Goal: Information Seeking & Learning: Stay updated

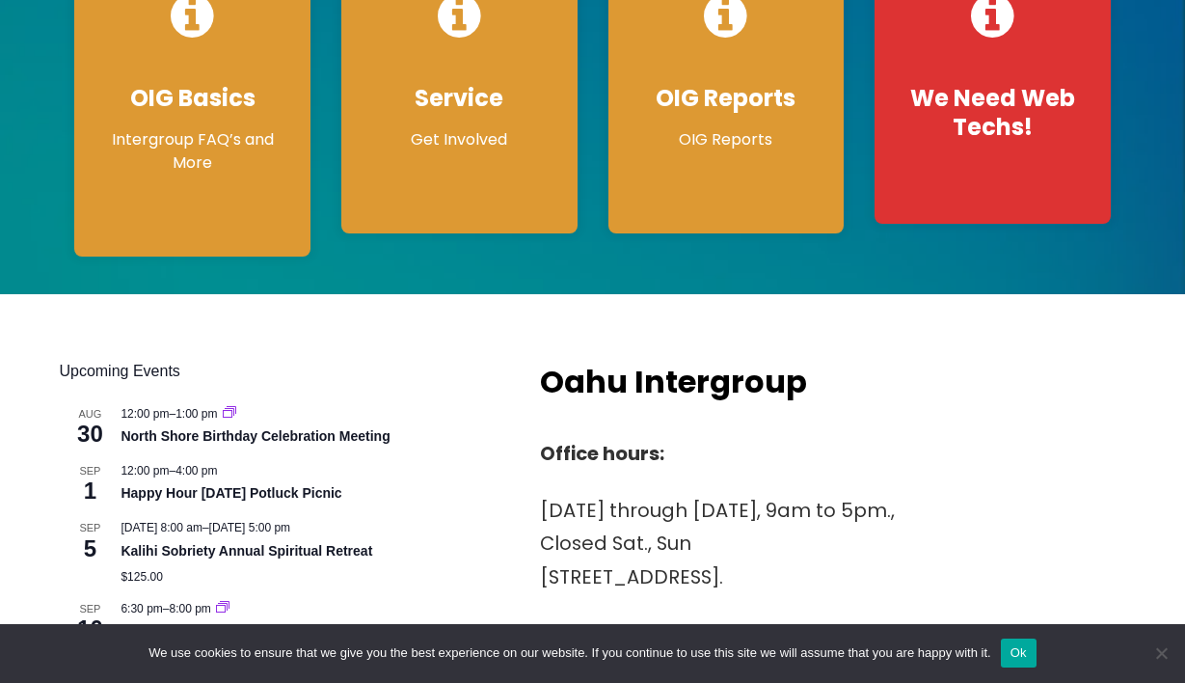
scroll to position [530, 0]
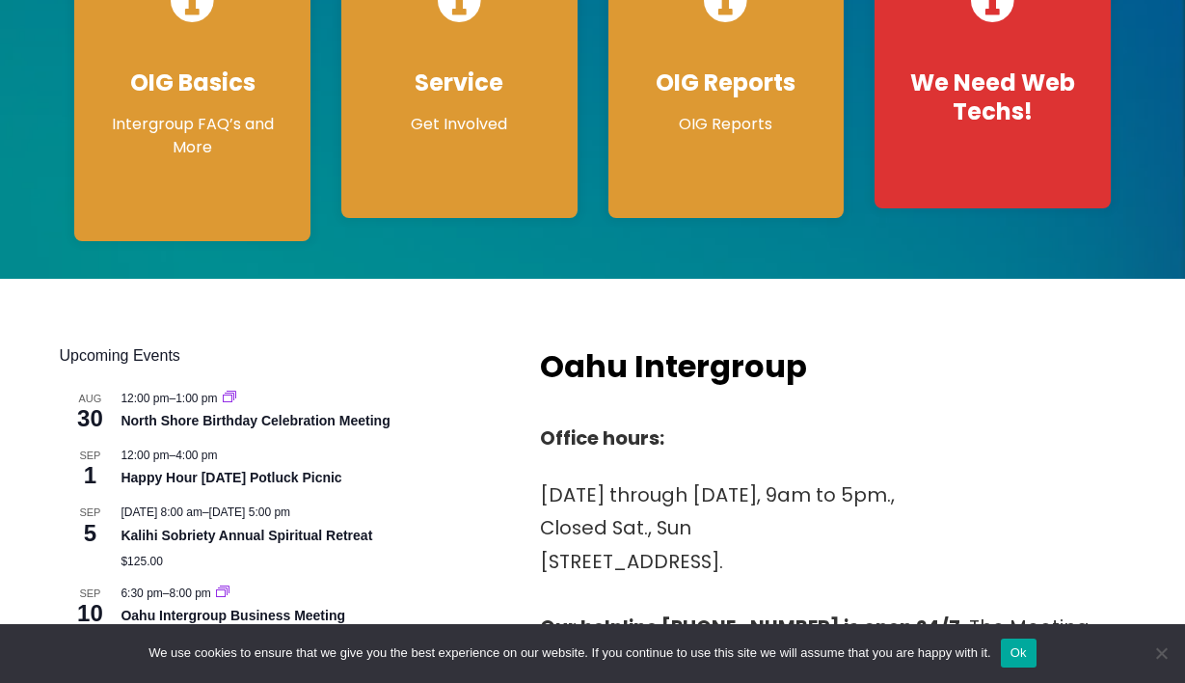
click at [1037, 654] on button "Ok" at bounding box center [1019, 652] width 36 height 29
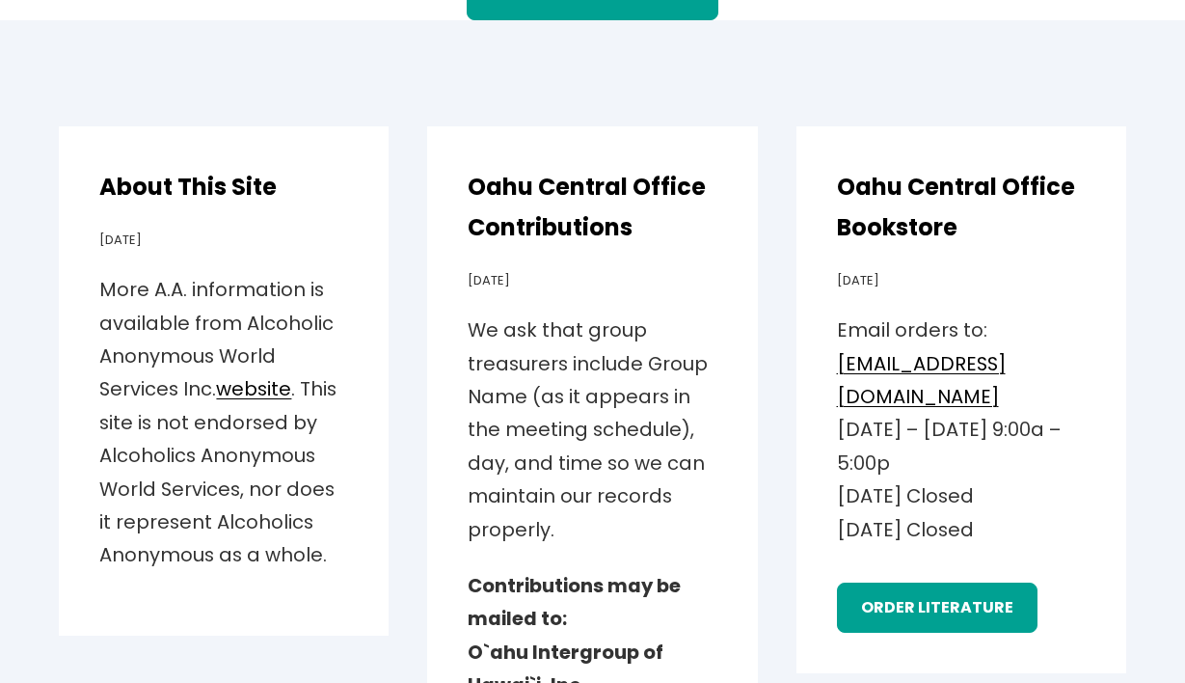
scroll to position [3266, 0]
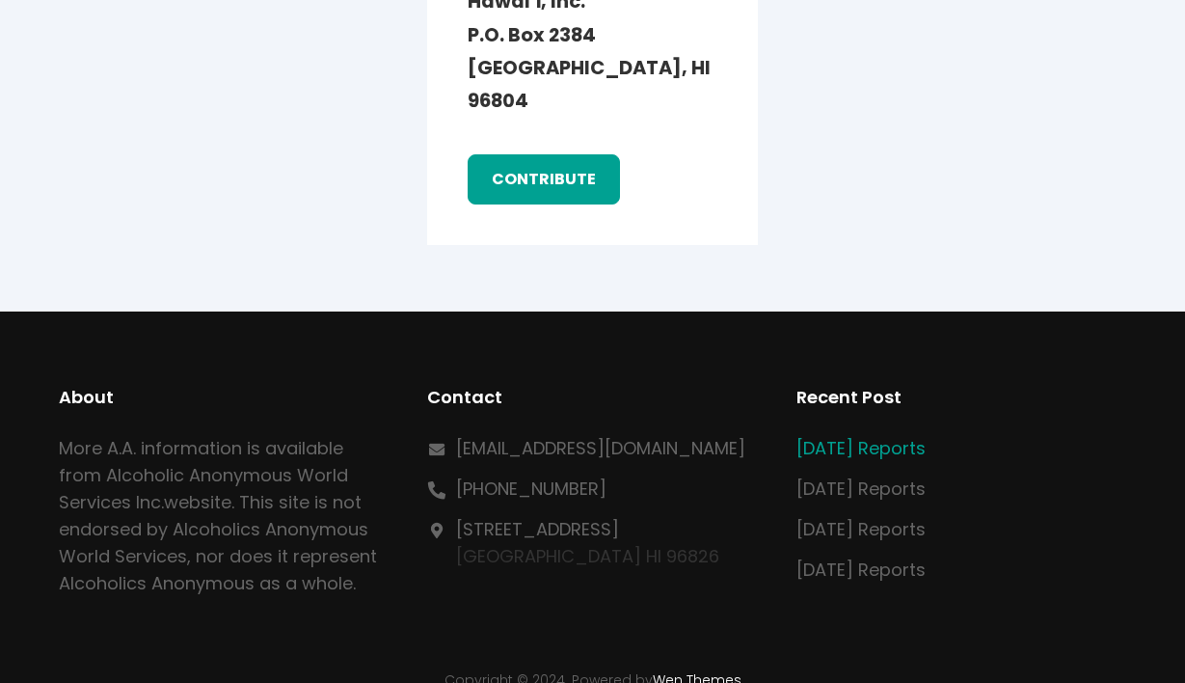
click at [883, 436] on link "[DATE] Reports" at bounding box center [861, 448] width 129 height 24
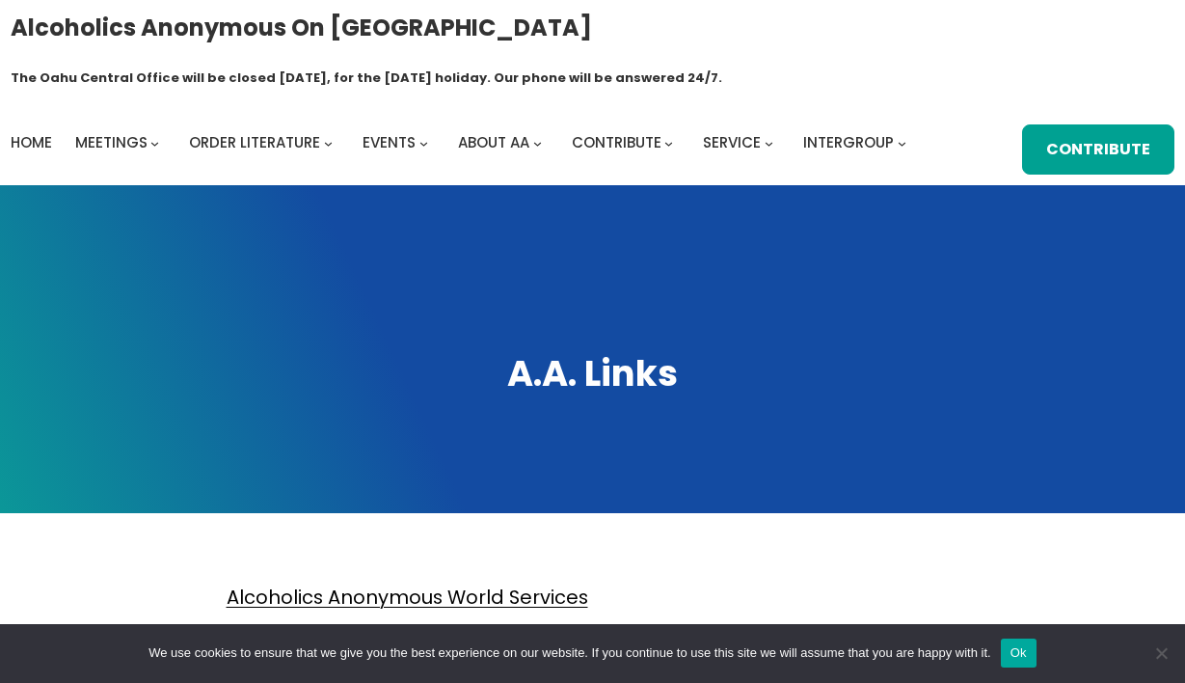
click at [1037, 650] on button "Ok" at bounding box center [1019, 652] width 36 height 29
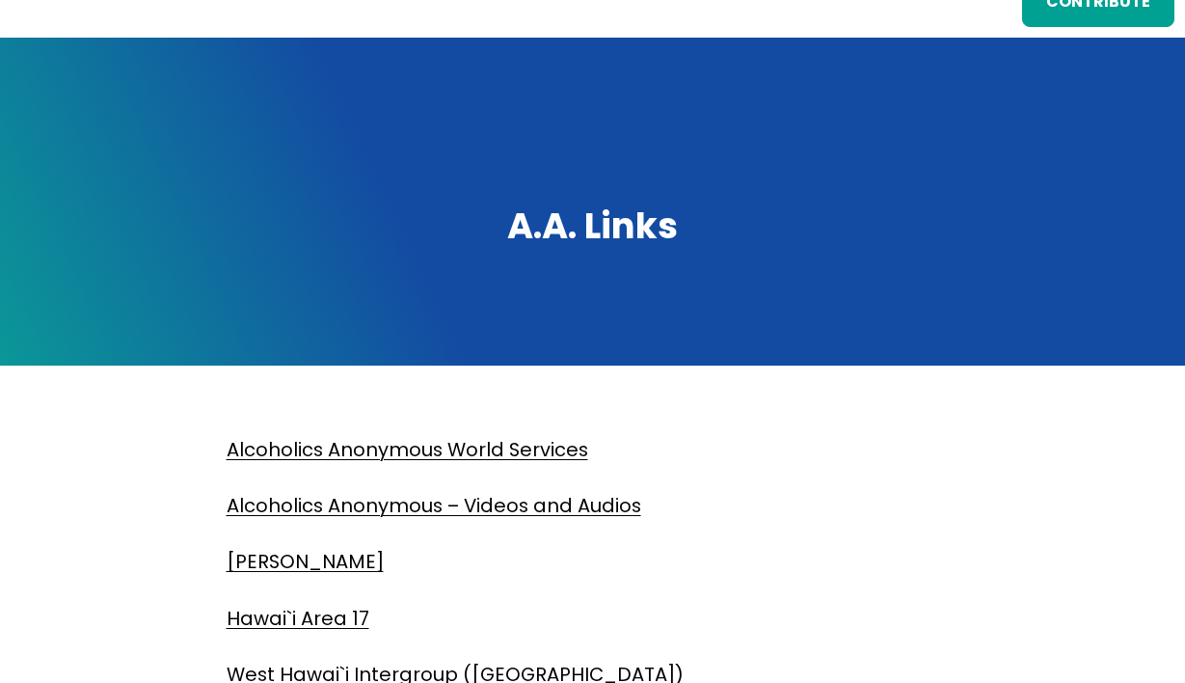
scroll to position [160, 0]
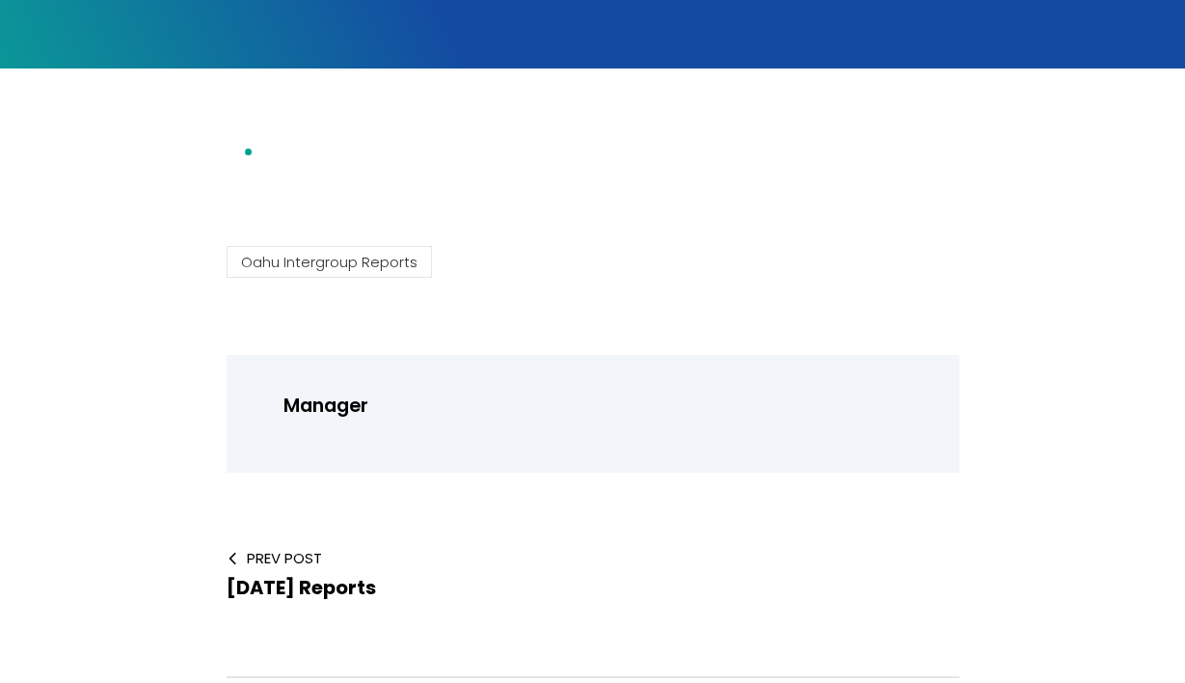
scroll to position [440, 0]
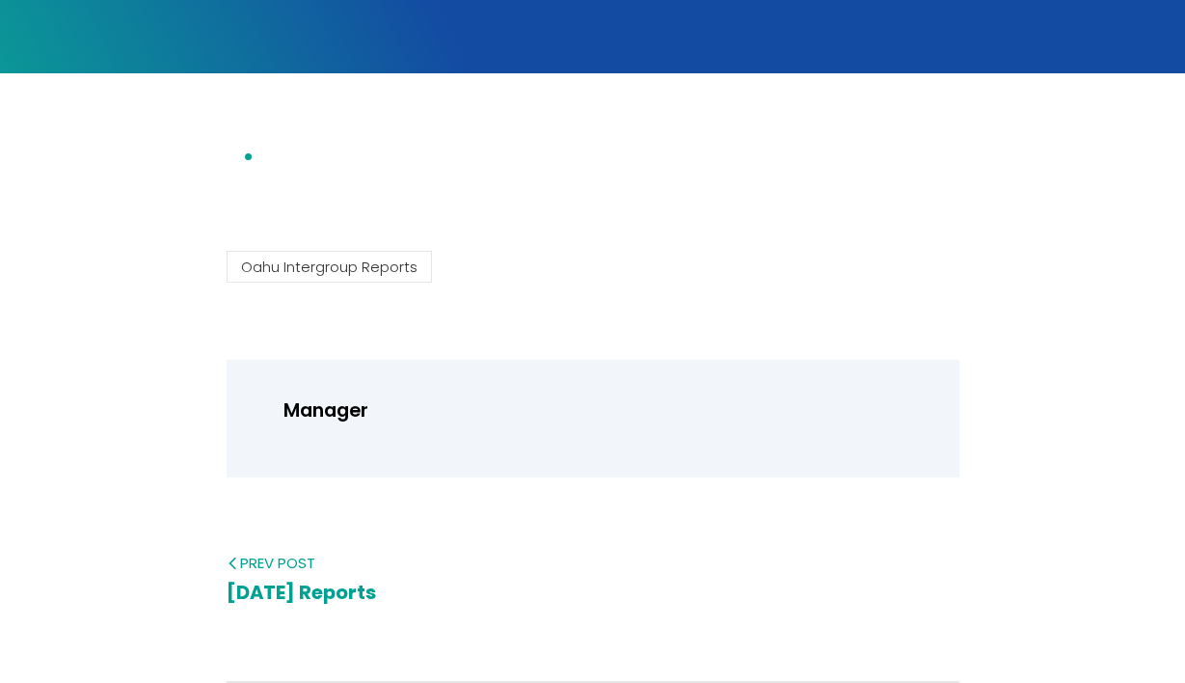
click at [324, 579] on span "[DATE] Reports" at bounding box center [301, 592] width 149 height 27
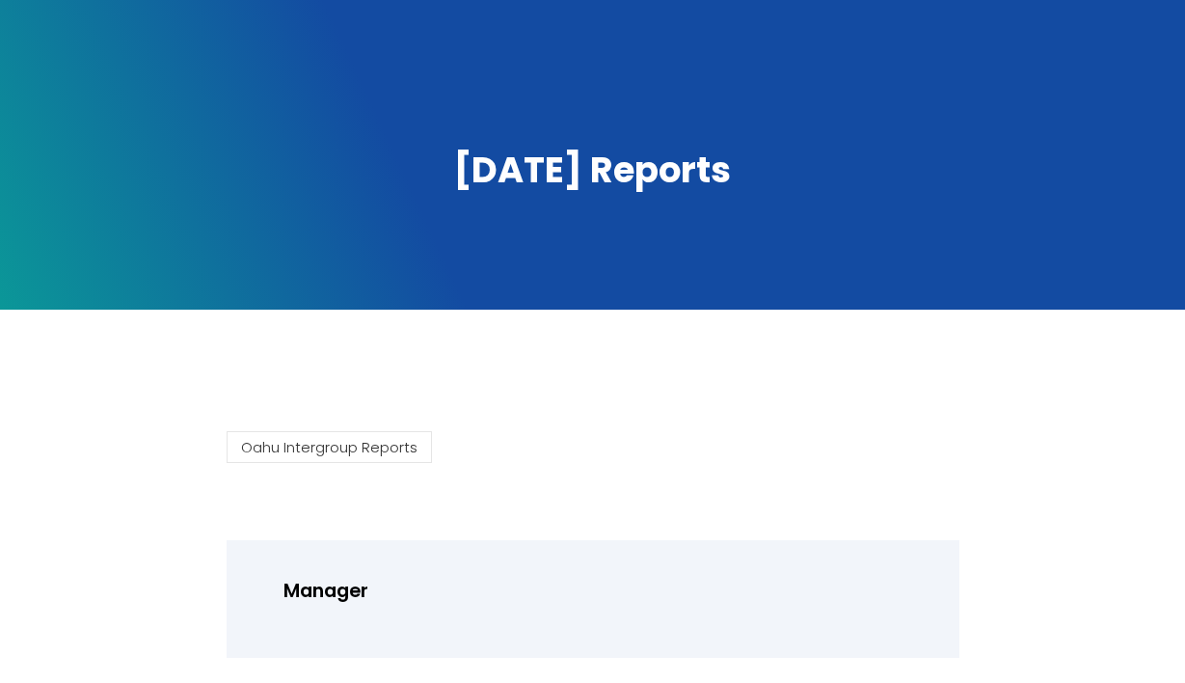
scroll to position [201, 0]
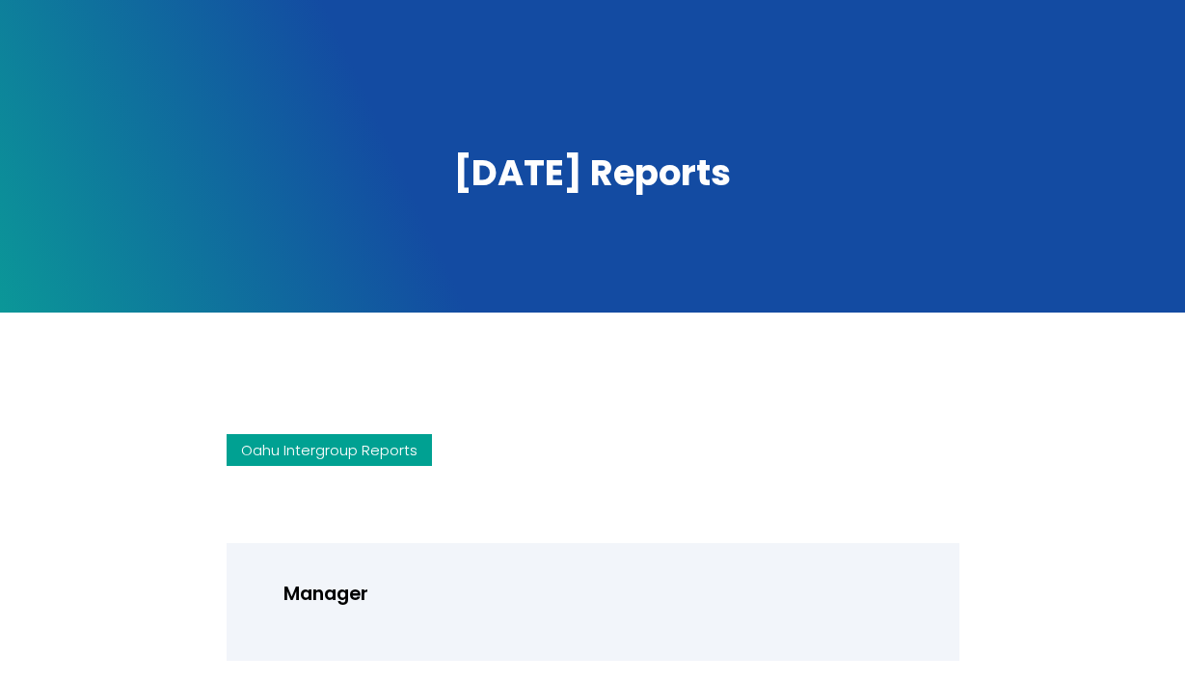
click at [347, 434] on link "Oahu Intergroup Reports" at bounding box center [329, 450] width 205 height 32
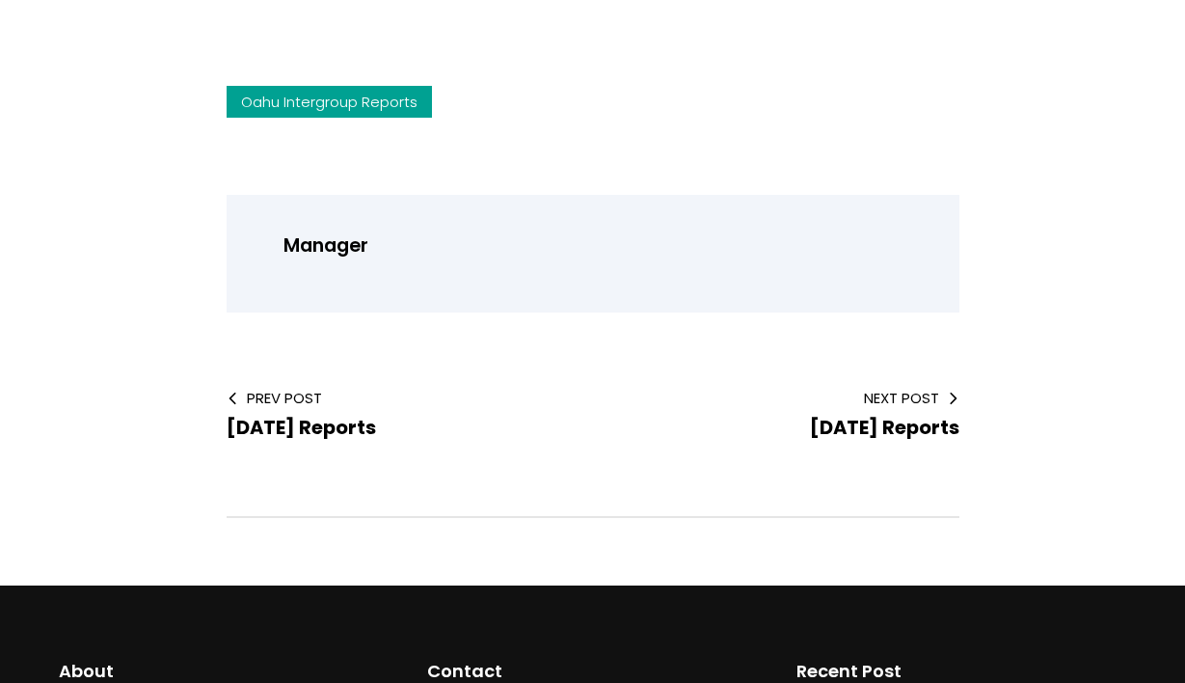
scroll to position [545, 0]
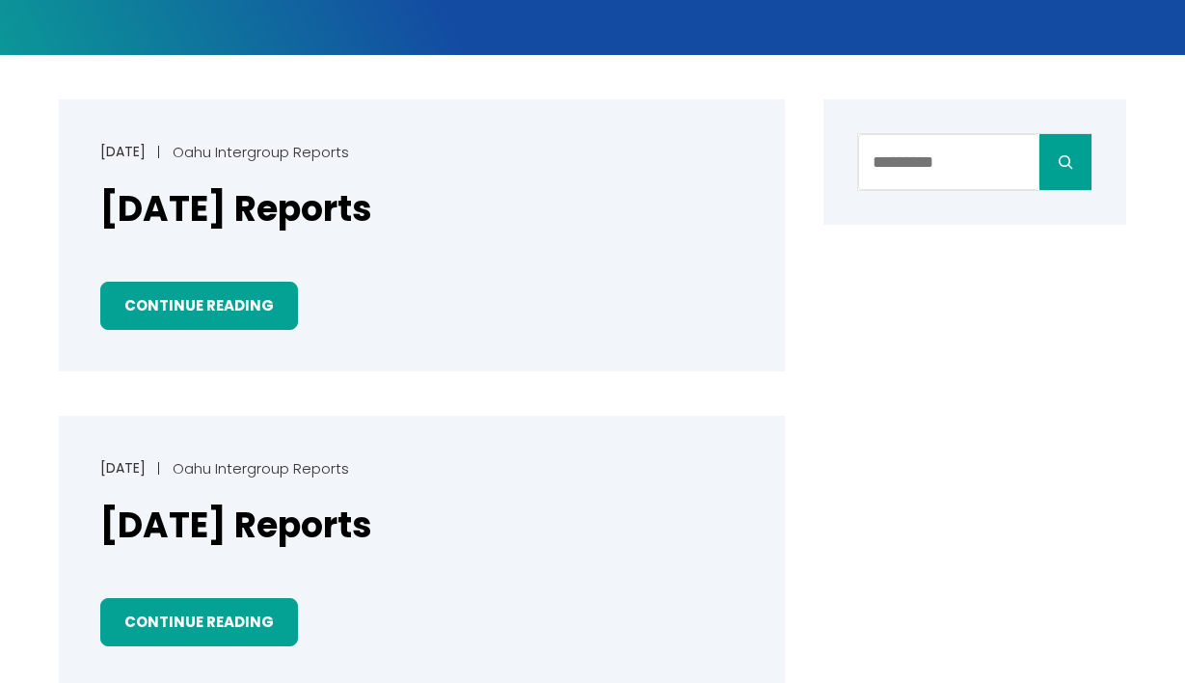
scroll to position [473, 0]
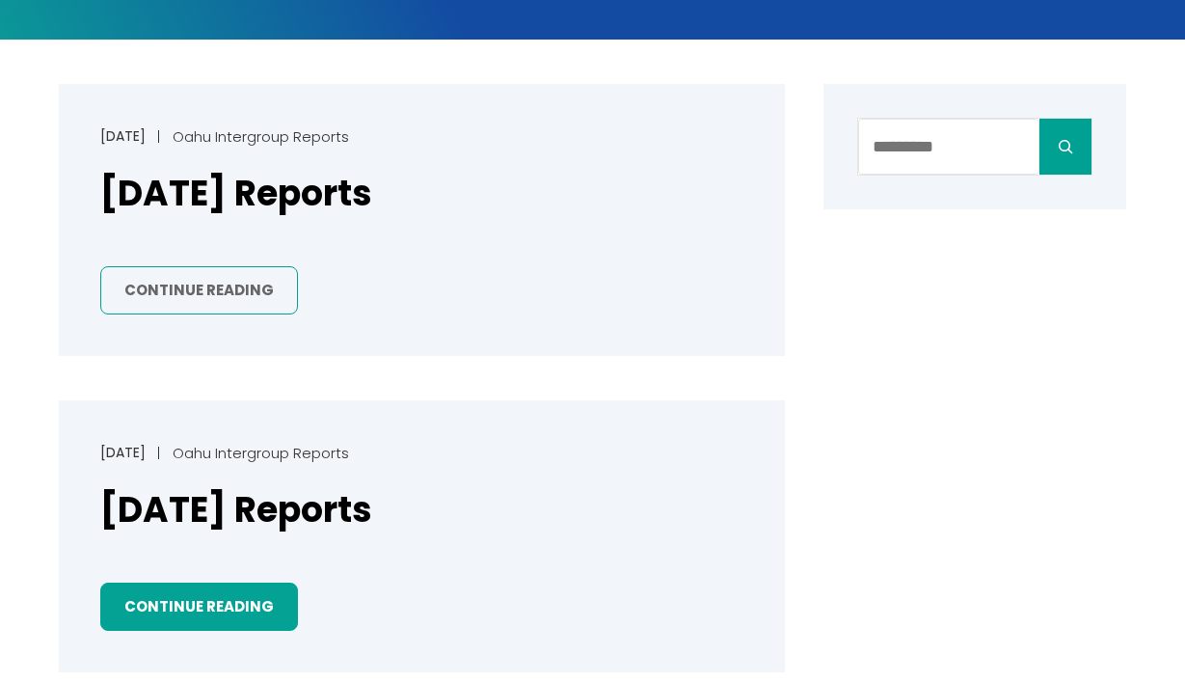
click at [176, 266] on link "Continue Reading" at bounding box center [199, 290] width 198 height 49
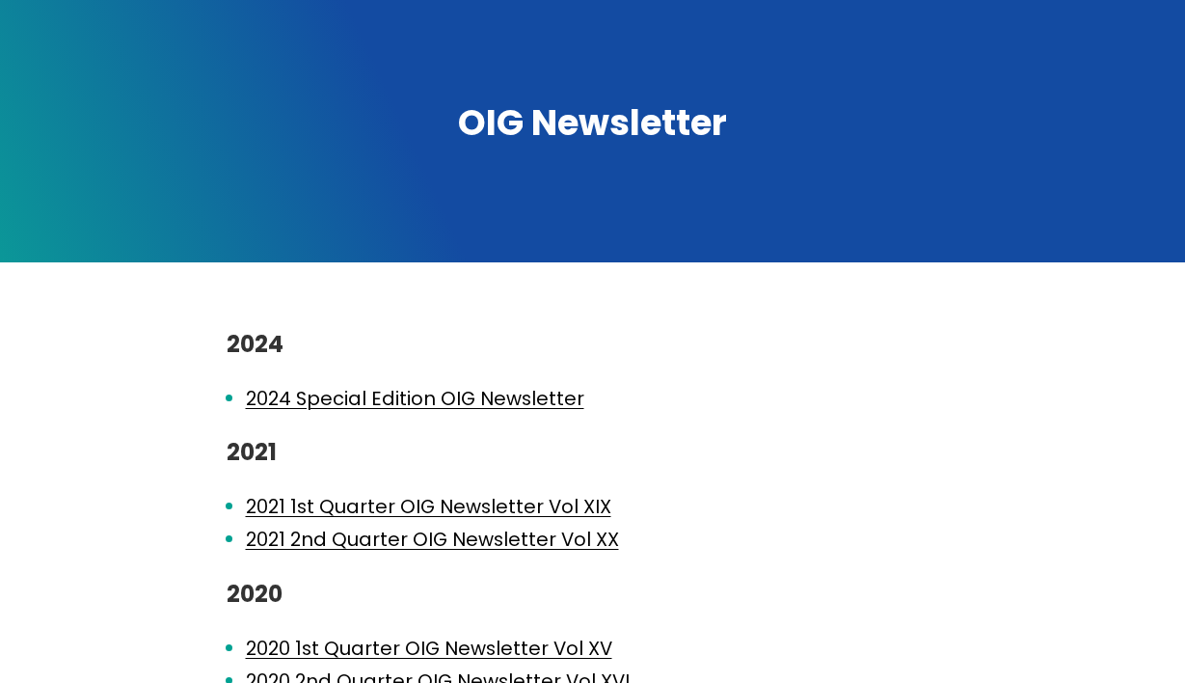
scroll to position [254, 0]
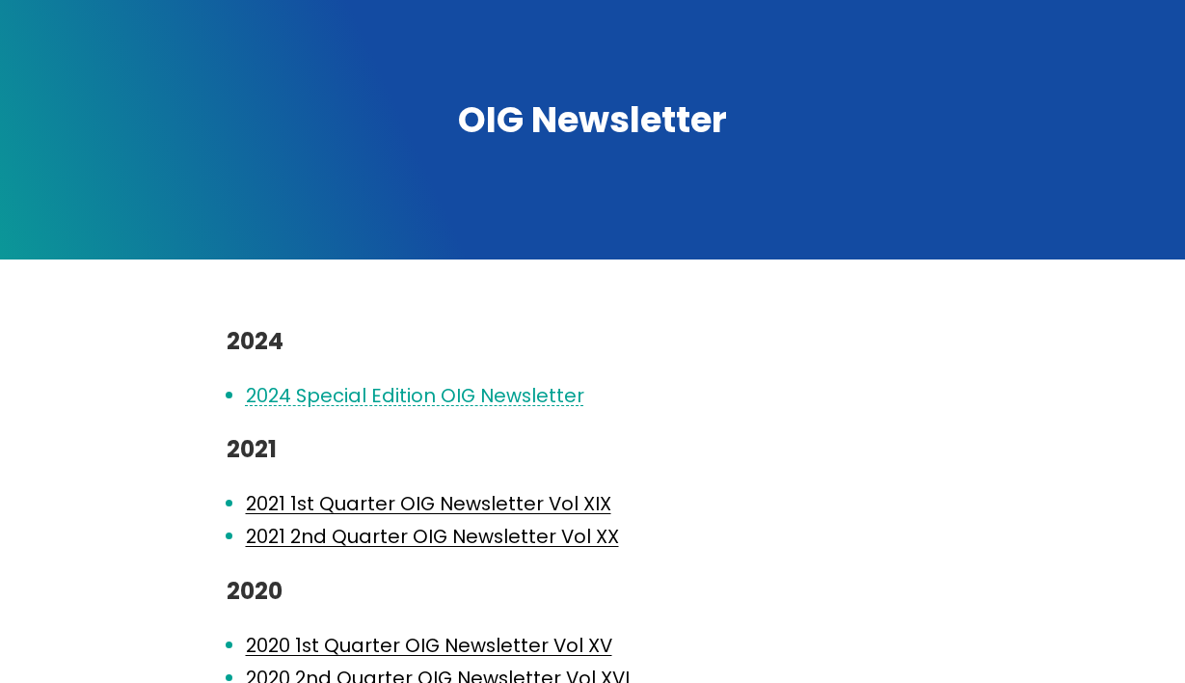
click at [353, 382] on link "2024 Special Edition OIG Newsletter" at bounding box center [415, 395] width 338 height 27
